Goal: Browse casually

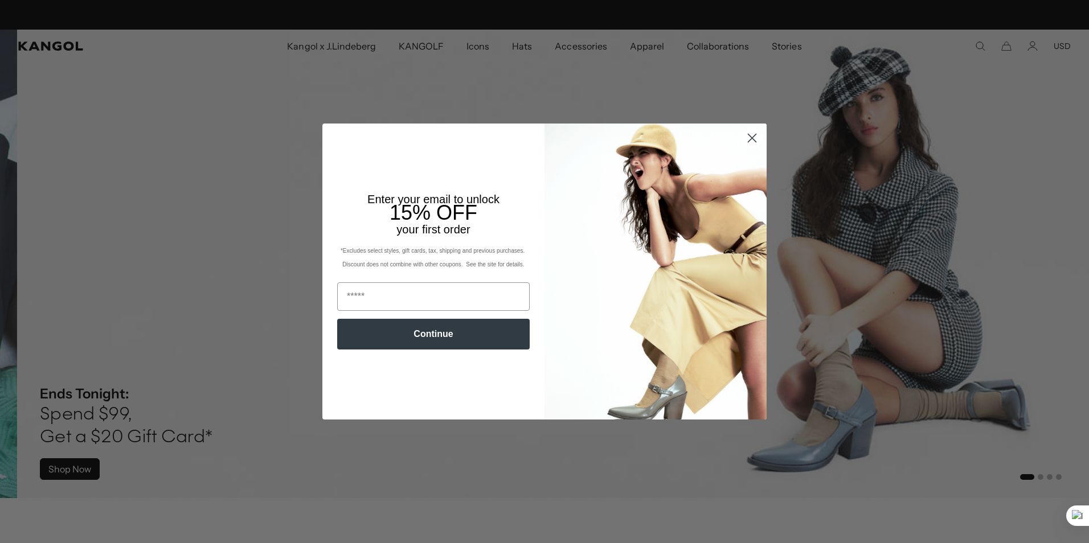
scroll to position [0, 235]
click at [740, 359] on img "POPUP Form" at bounding box center [655, 272] width 222 height 296
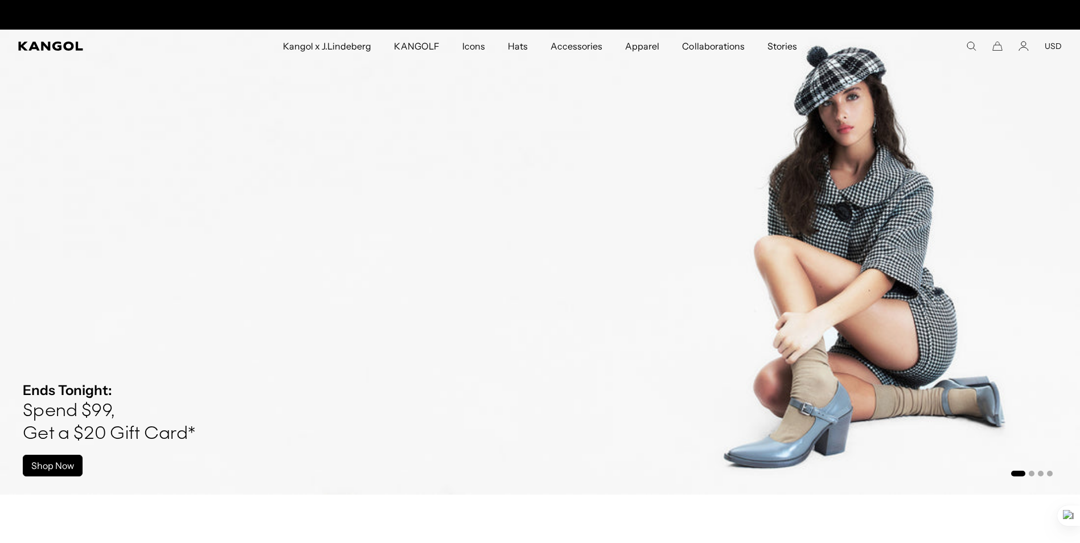
scroll to position [0, 235]
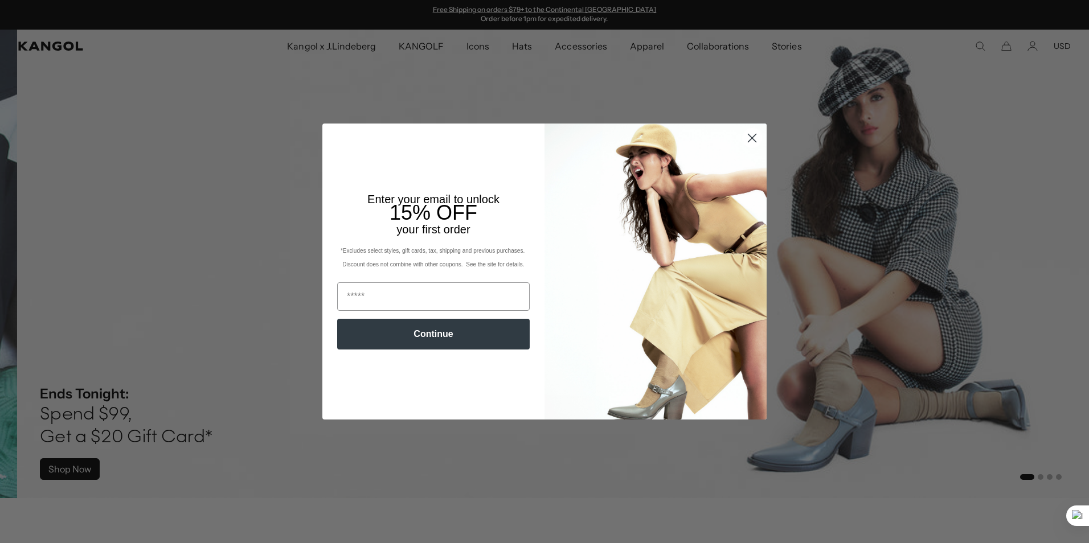
click at [750, 138] on circle "Close dialog" at bounding box center [752, 138] width 19 height 19
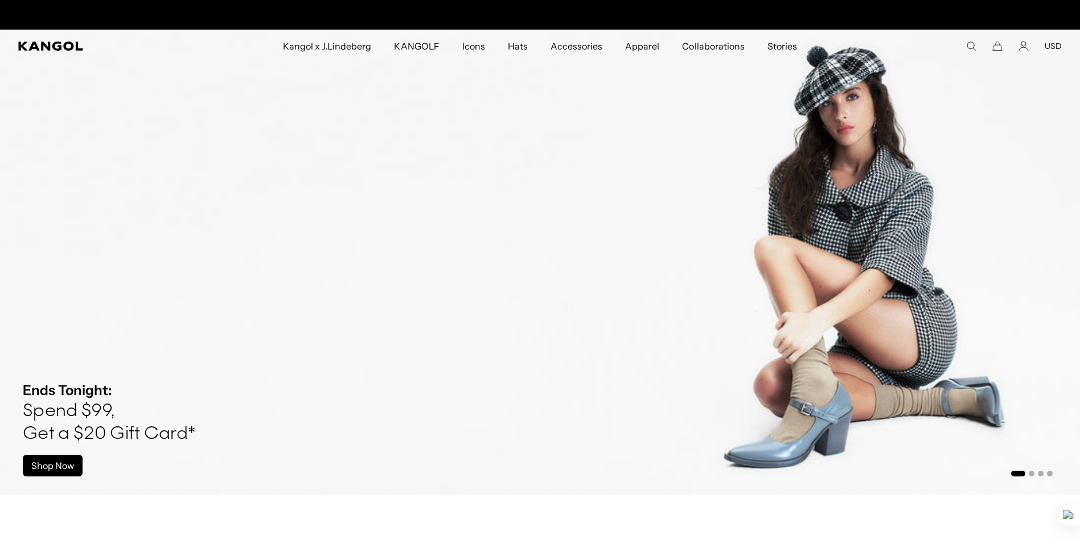
scroll to position [0, 235]
